Goal: Transaction & Acquisition: Subscribe to service/newsletter

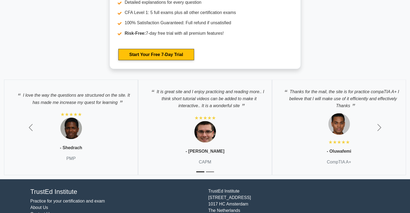
scroll to position [1011, 0]
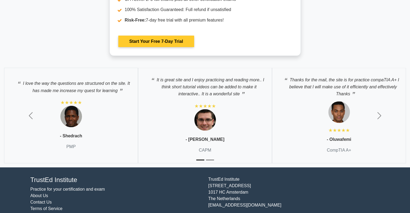
click at [155, 44] on link "Start Your Free 7-Day Trial" at bounding box center [156, 41] width 76 height 11
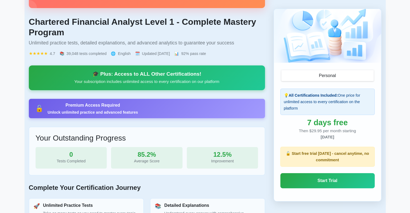
scroll to position [84, 0]
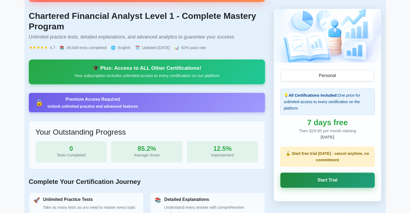
click at [325, 175] on link "Start Trial" at bounding box center [327, 180] width 94 height 15
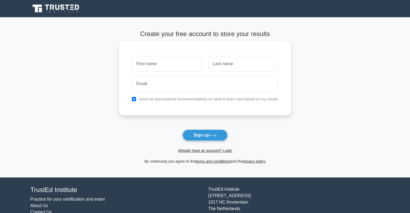
click at [149, 67] on input "text" at bounding box center [167, 64] width 70 height 16
type input "Roja"
click at [222, 67] on input "text" at bounding box center [243, 64] width 70 height 16
type input "Ghasemi"
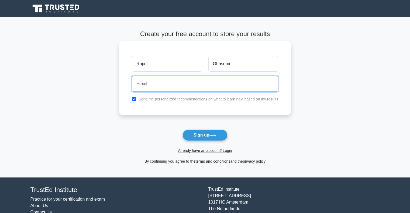
click at [150, 85] on input "email" at bounding box center [205, 84] width 146 height 16
type input "roja_impossible@yahoo.com"
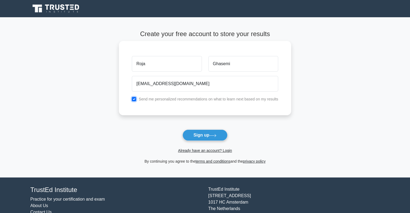
click at [134, 99] on input "checkbox" at bounding box center [134, 99] width 4 height 4
checkbox input "false"
click at [205, 134] on button "Sign up" at bounding box center [204, 135] width 45 height 11
